Goal: Task Accomplishment & Management: Complete application form

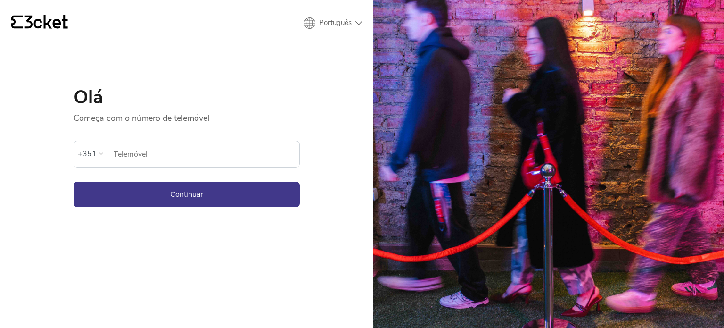
click at [198, 141] on input "Telemóvel" at bounding box center [206, 154] width 186 height 26
type input "964728425"
click at [182, 200] on button "Continuar" at bounding box center [187, 194] width 226 height 25
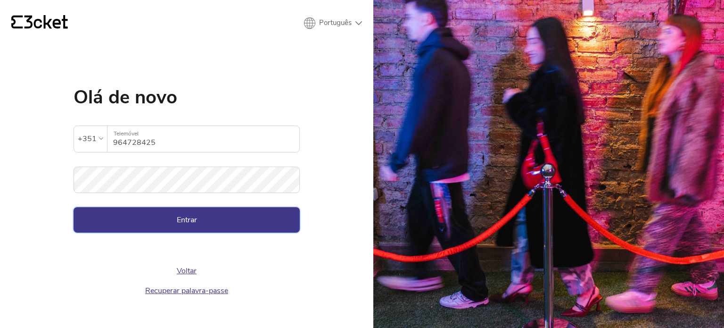
click at [164, 224] on button "Entrar" at bounding box center [187, 219] width 226 height 25
